Goal: Task Accomplishment & Management: Use online tool/utility

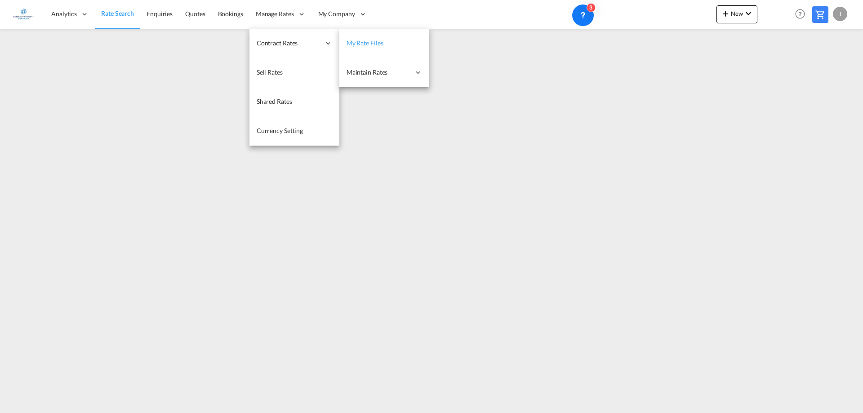
click at [399, 43] on link "My Rate Files" at bounding box center [384, 43] width 90 height 29
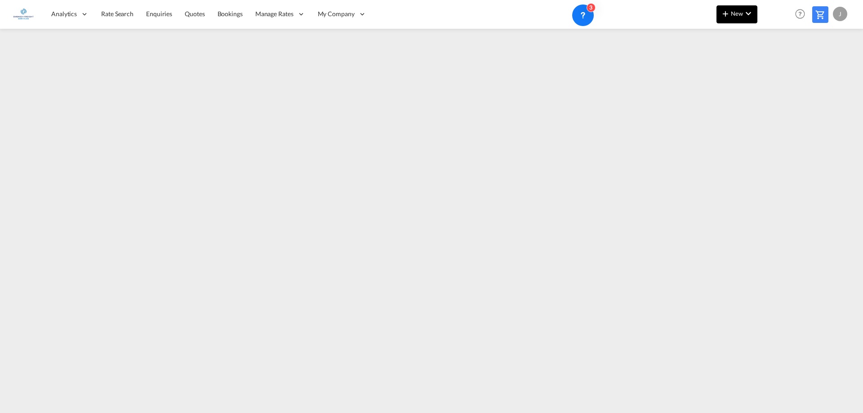
click at [742, 11] on button "New" at bounding box center [737, 14] width 41 height 18
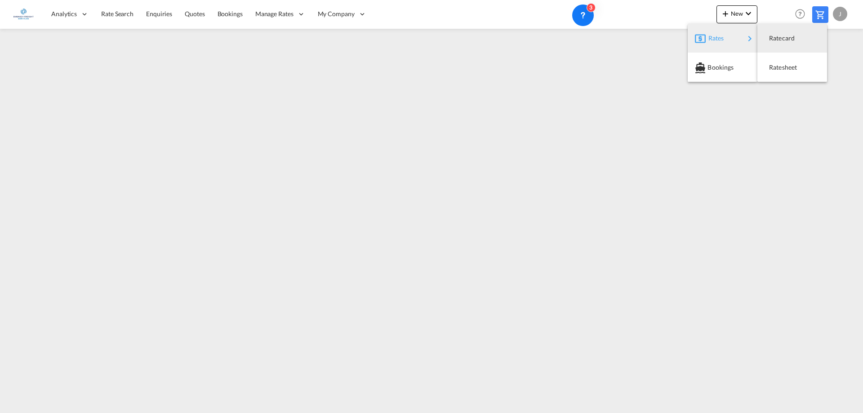
click at [726, 32] on div "Rates" at bounding box center [727, 38] width 36 height 22
click at [779, 67] on span "Ratesheet" at bounding box center [774, 67] width 10 height 18
